Goal: Check status: Check status

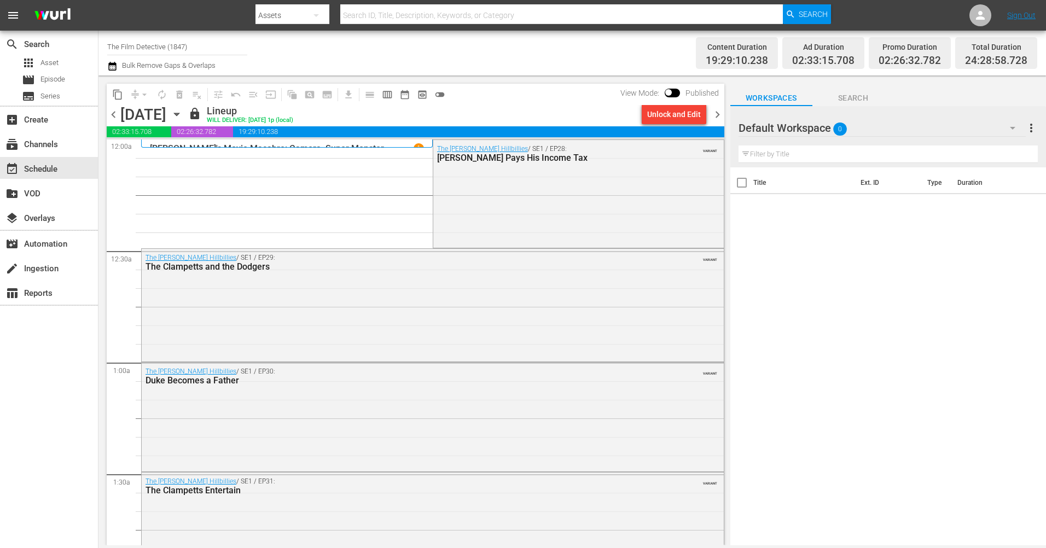
click at [719, 109] on span "chevron_right" at bounding box center [717, 115] width 14 height 14
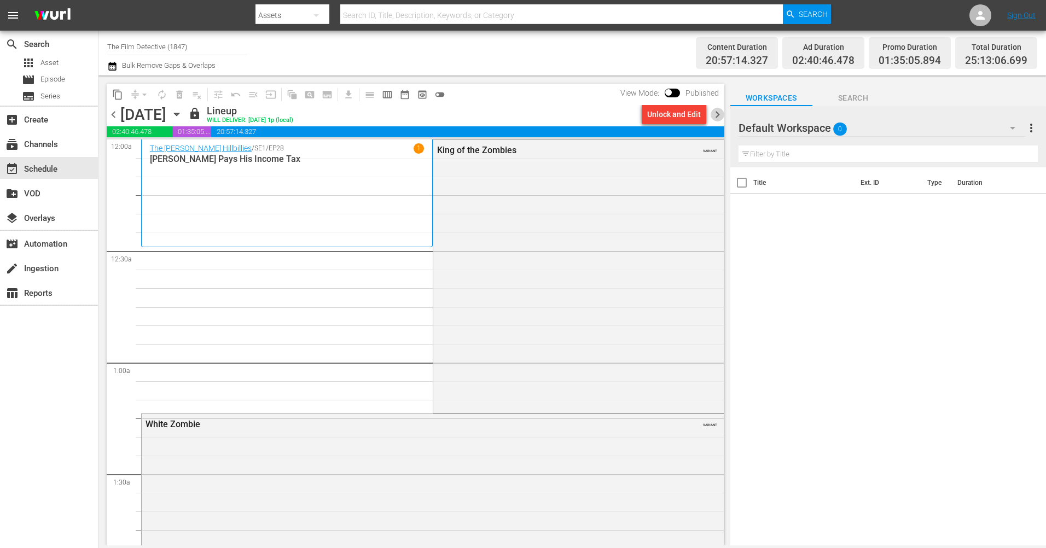
click at [716, 114] on span "chevron_right" at bounding box center [717, 115] width 14 height 14
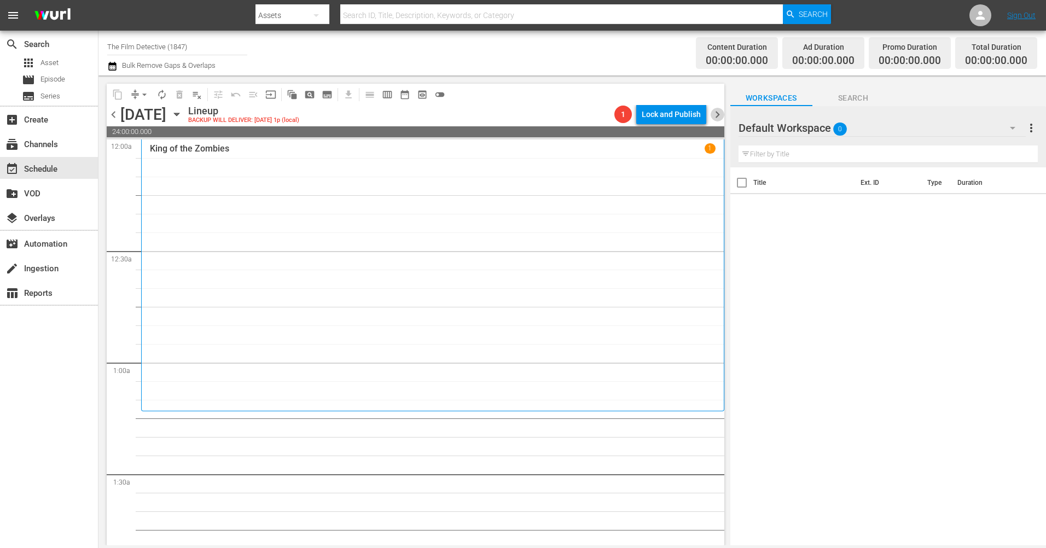
click at [716, 116] on span "chevron_right" at bounding box center [717, 115] width 14 height 14
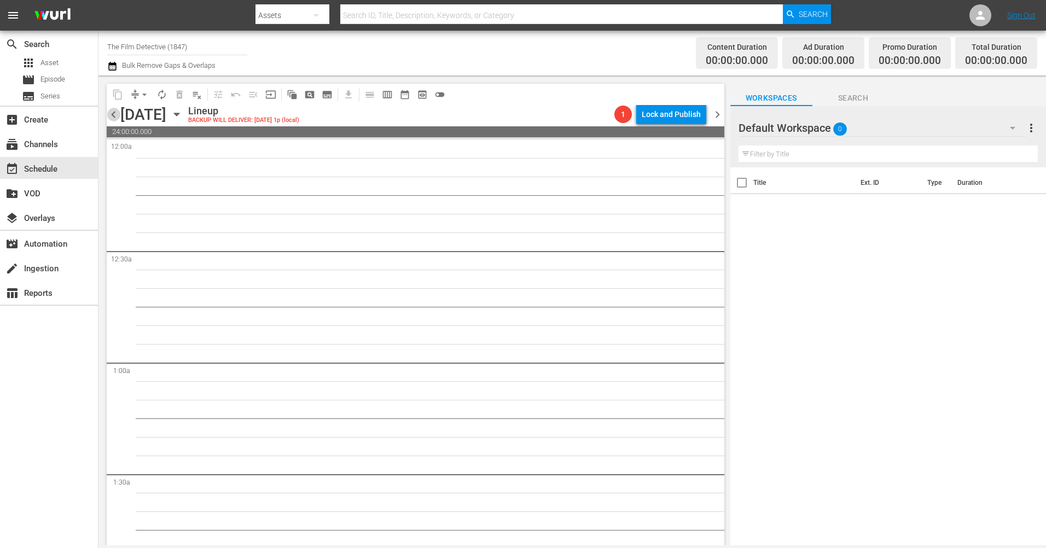
click at [114, 113] on span "chevron_left" at bounding box center [114, 115] width 14 height 14
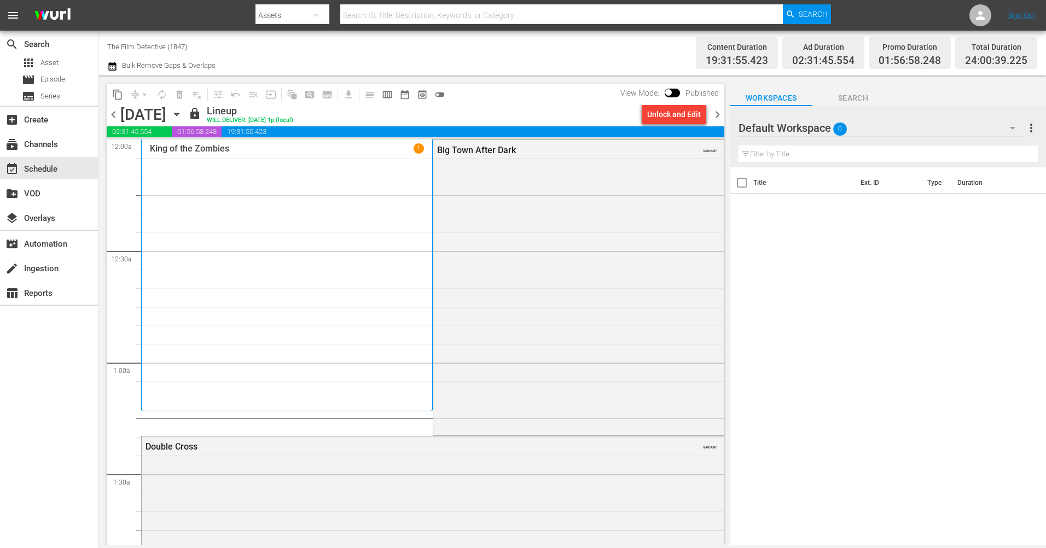
click at [112, 110] on span "chevron_left" at bounding box center [114, 115] width 14 height 14
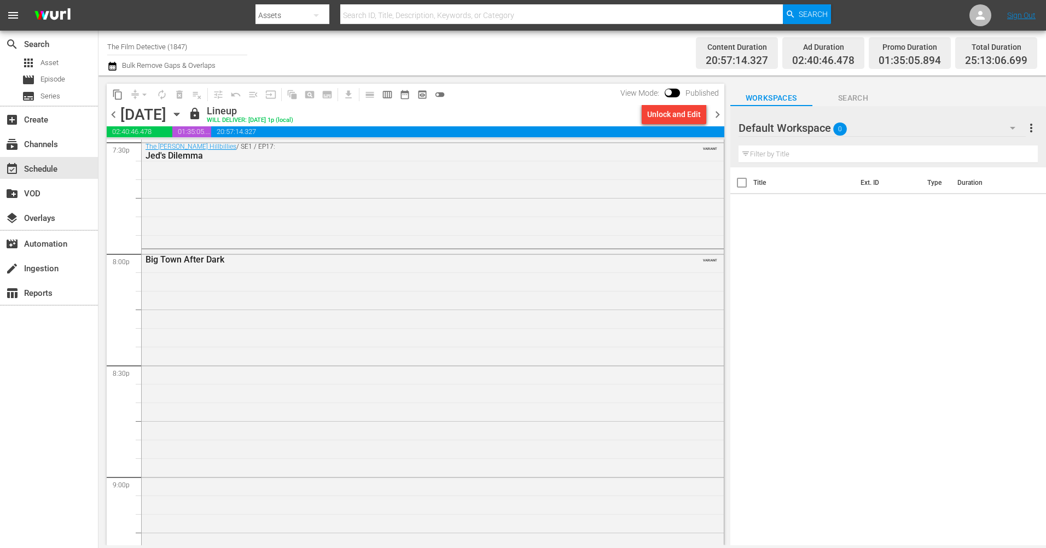
scroll to position [4300, 0]
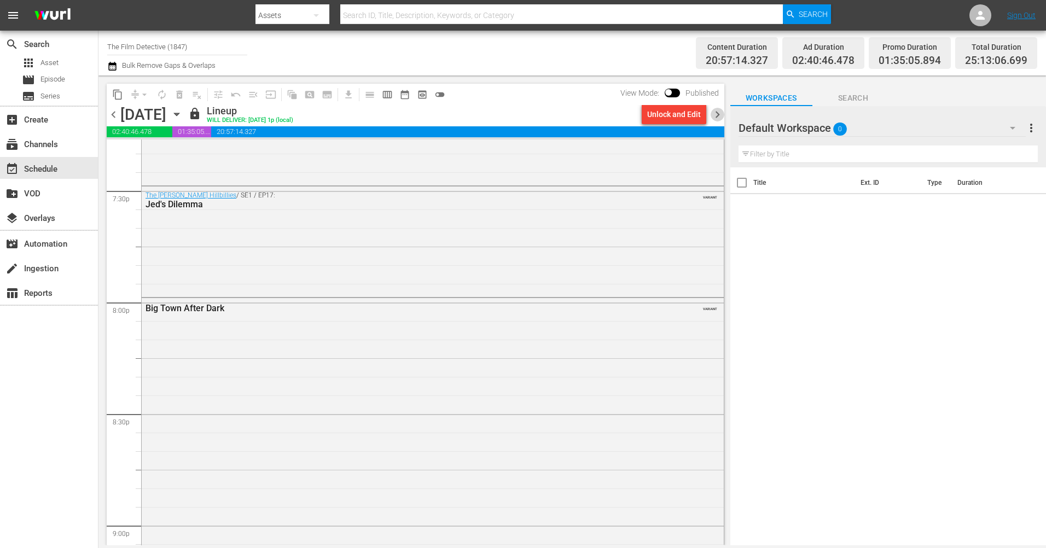
click at [720, 113] on span "chevron_right" at bounding box center [717, 115] width 14 height 14
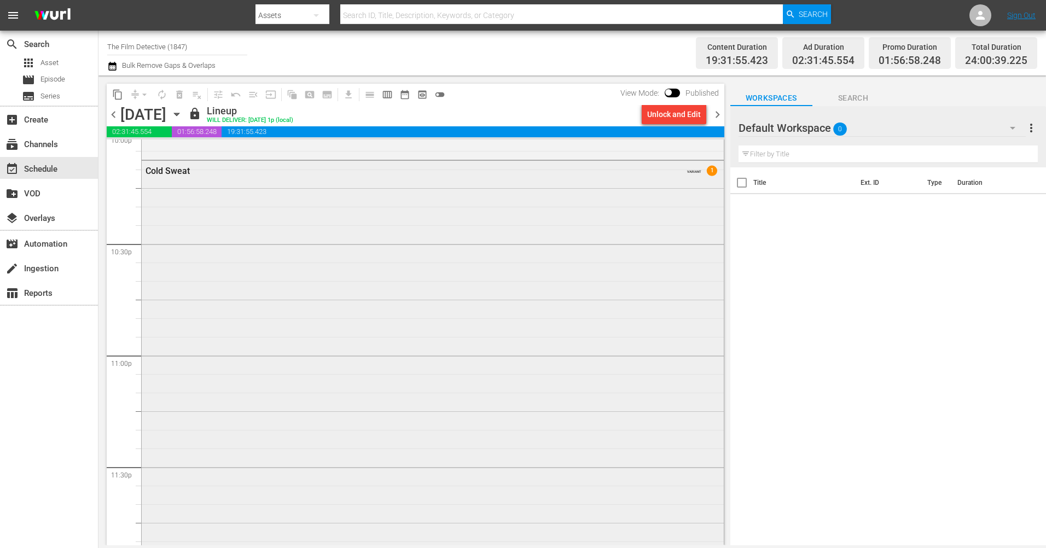
scroll to position [4952, 0]
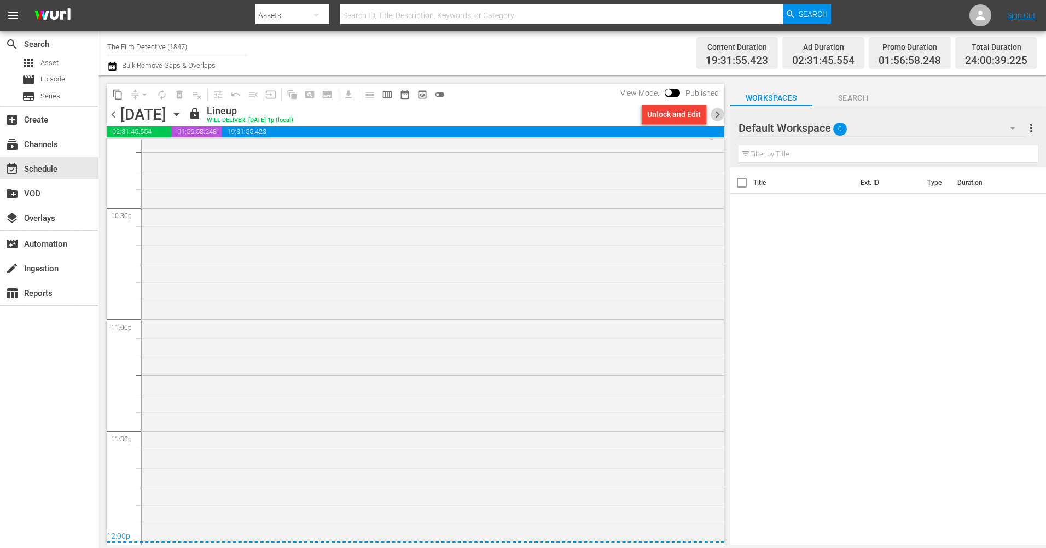
click at [713, 112] on span "chevron_right" at bounding box center [717, 115] width 14 height 14
